Goal: Check status: Check status

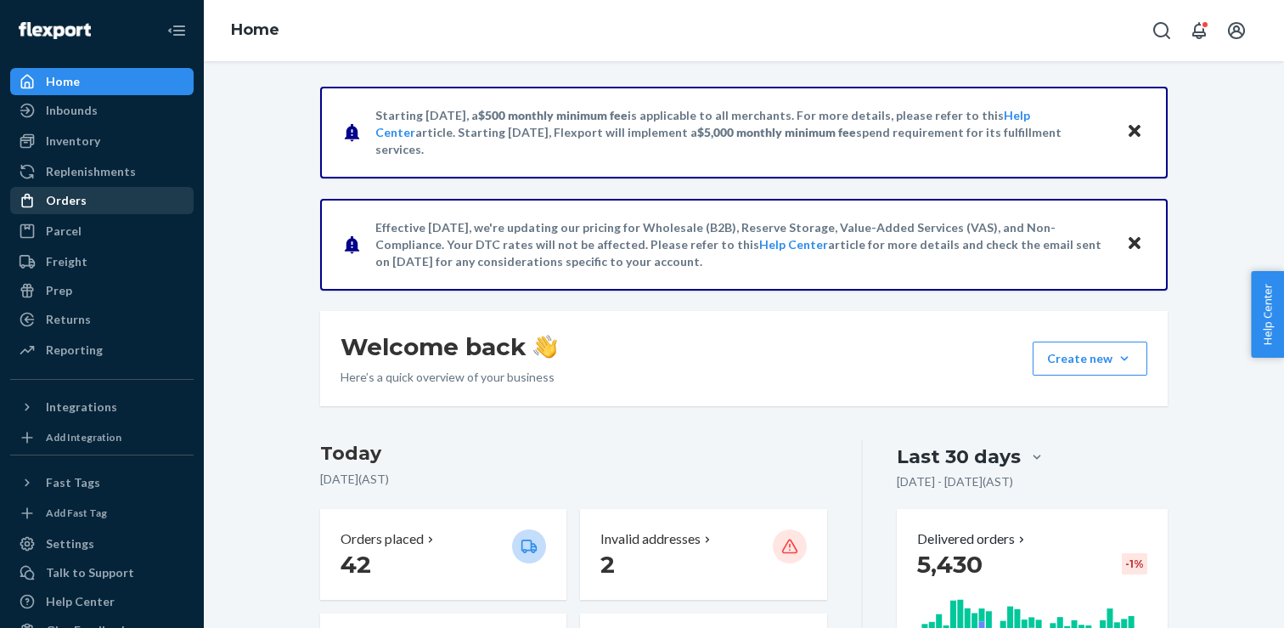
click at [81, 197] on div "Orders" at bounding box center [66, 200] width 41 height 17
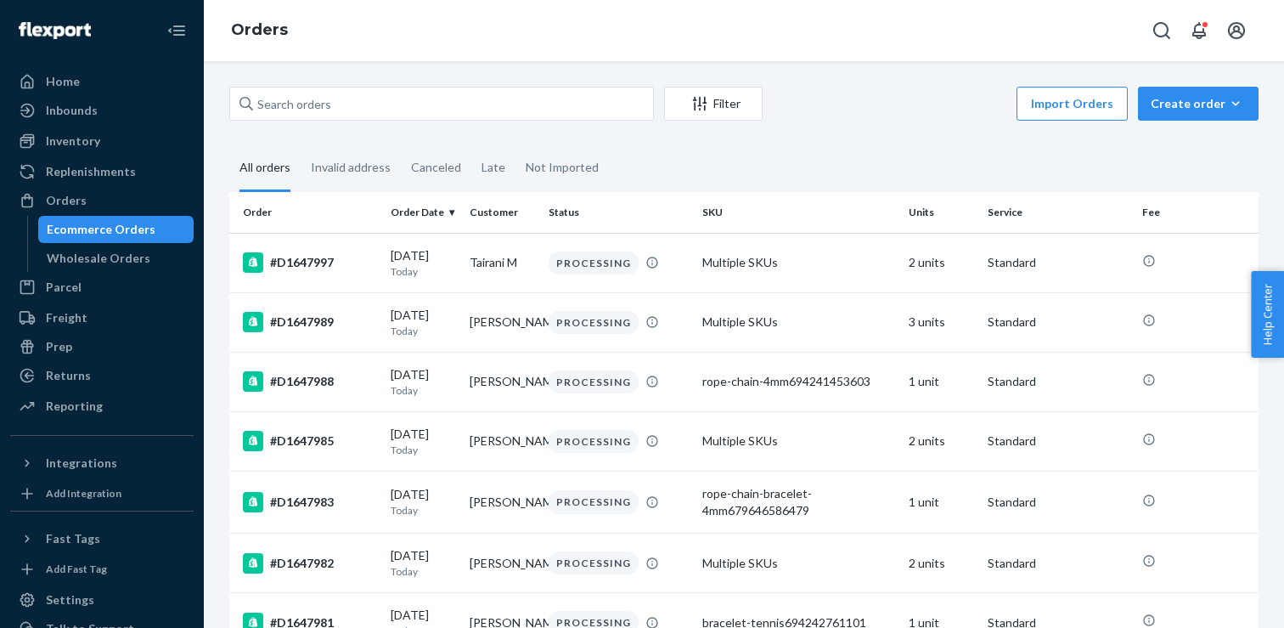
click at [470, 82] on div "Filter Import Orders Create order Ecommerce order Removal order All orders Inva…" at bounding box center [744, 344] width 1080 height 566
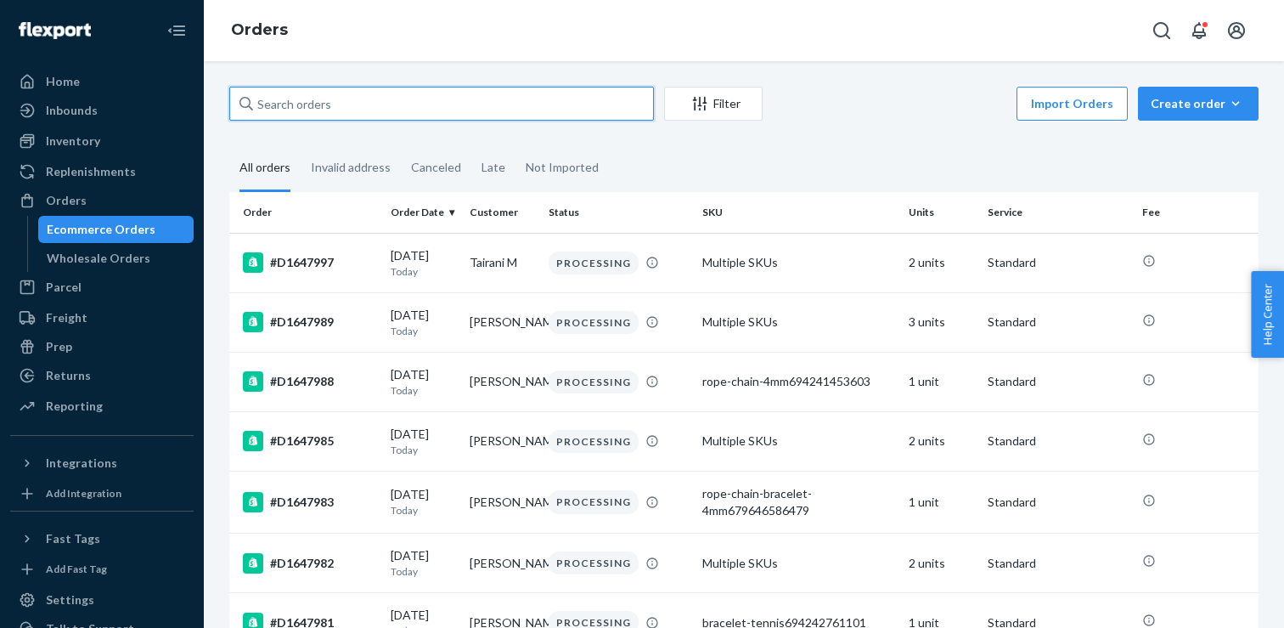
click at [460, 102] on input "text" at bounding box center [441, 104] width 425 height 34
paste input "D1646550"
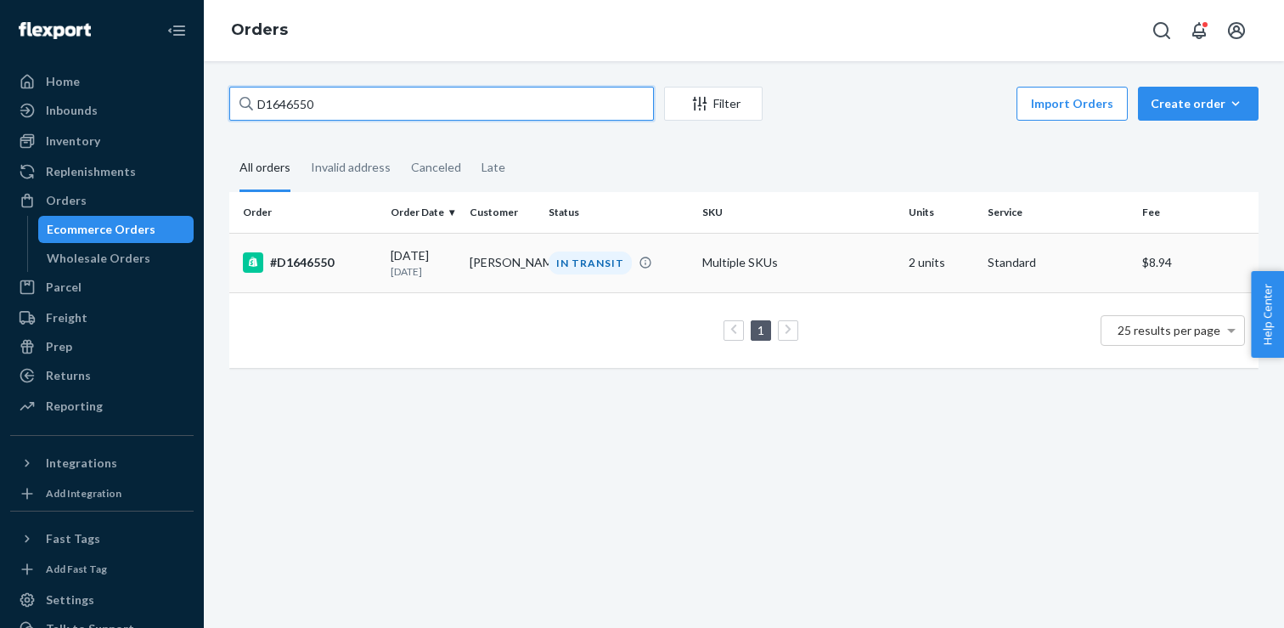
type input "D1646550"
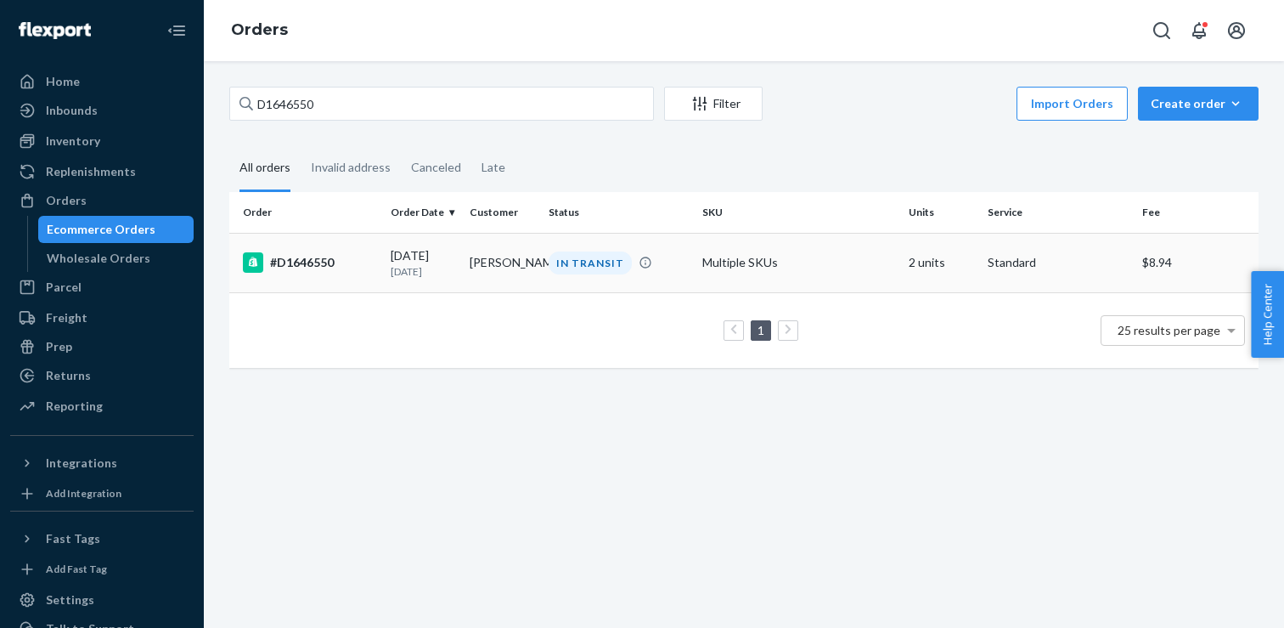
click at [308, 260] on div "#D1646550" at bounding box center [310, 262] width 134 height 20
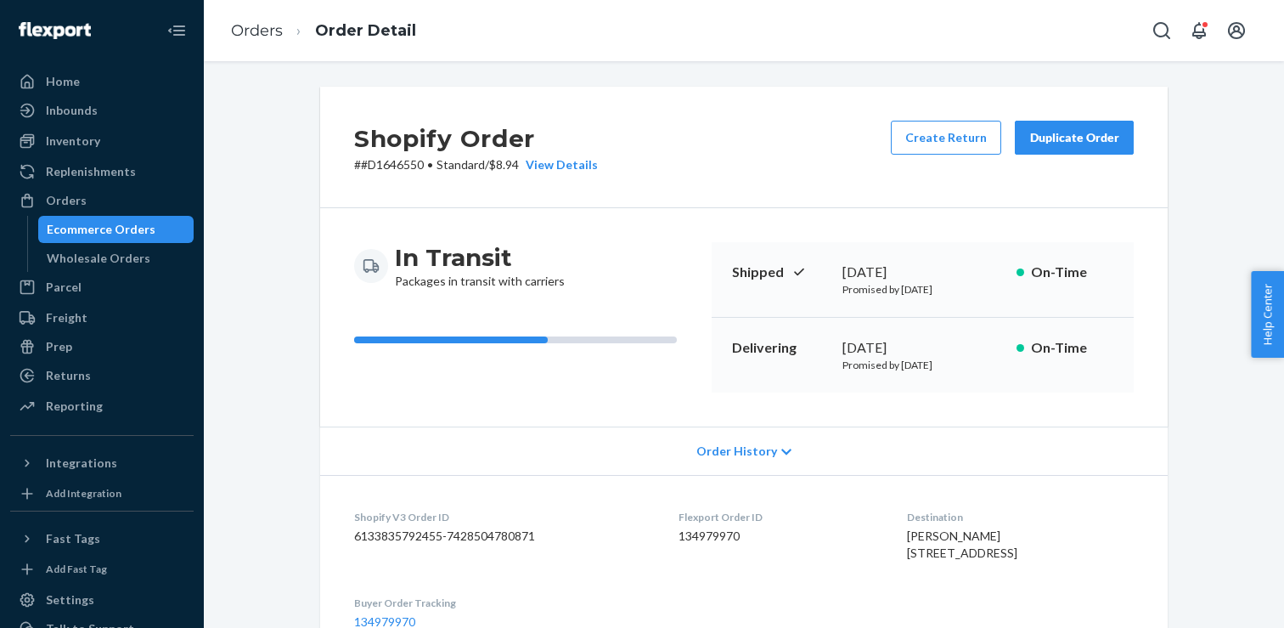
click at [698, 451] on div "Order History" at bounding box center [744, 450] width 848 height 48
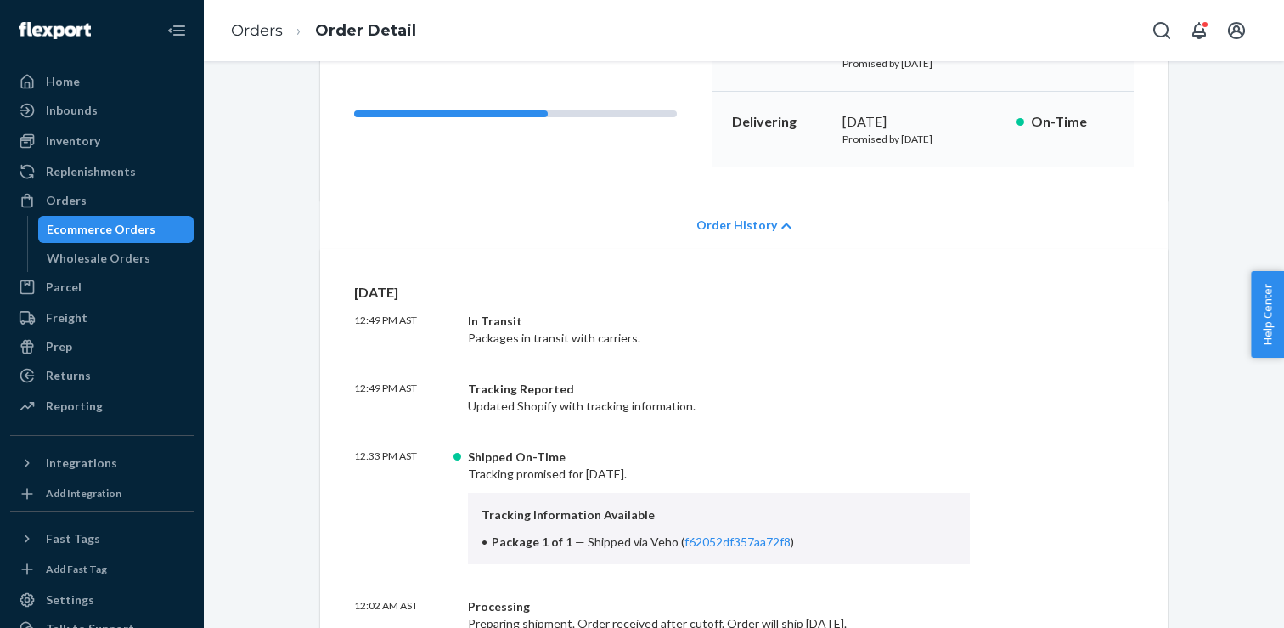
scroll to position [273, 0]
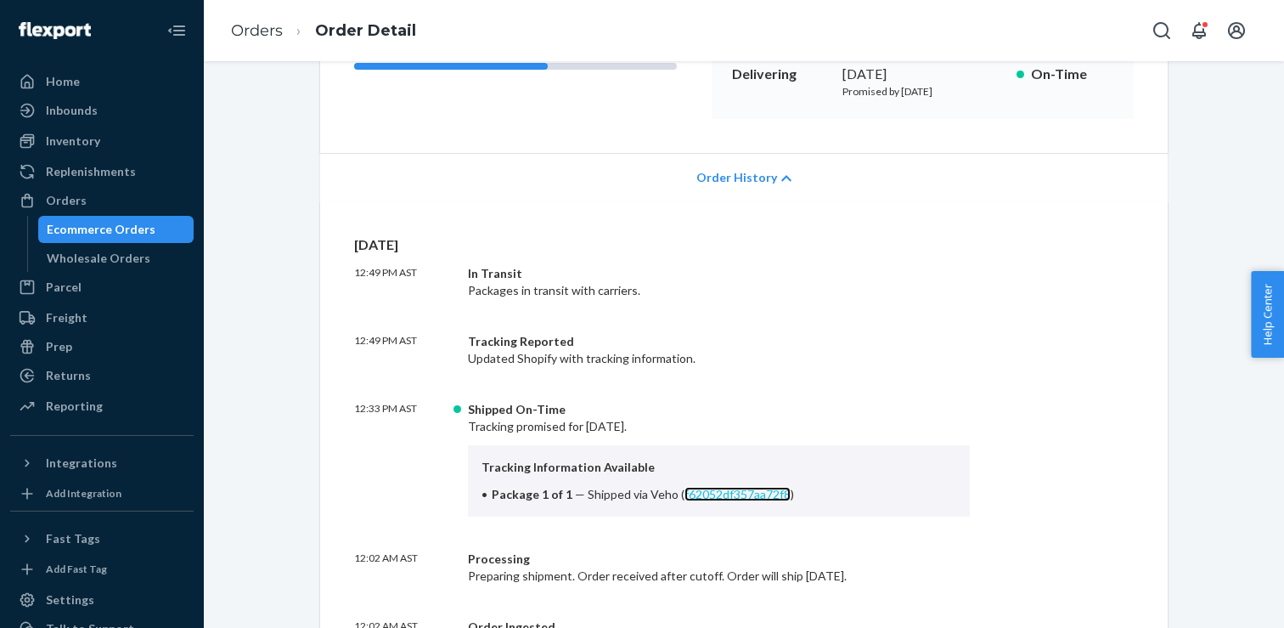
click at [719, 489] on link "f62052df357aa72f8" at bounding box center [737, 494] width 106 height 14
